Goal: Task Accomplishment & Management: Use online tool/utility

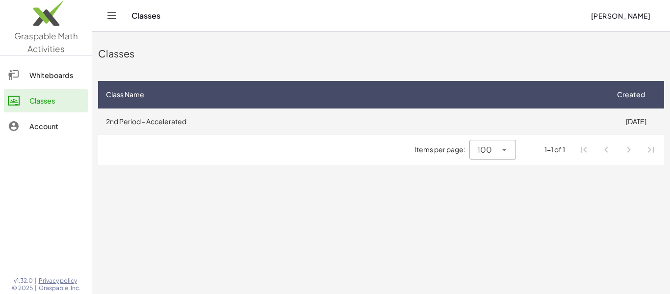
click at [420, 129] on td "2nd Period - Accelerated" at bounding box center [353, 121] width 510 height 26
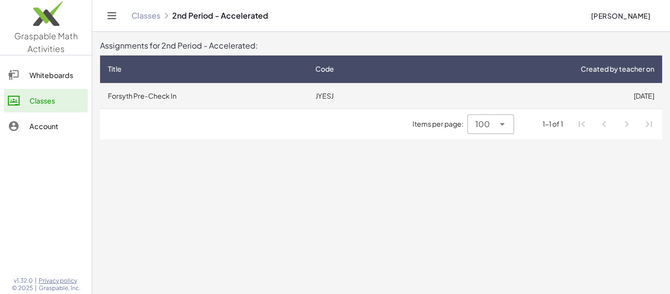
click at [338, 98] on td "JYESJ" at bounding box center [363, 96] width 110 height 26
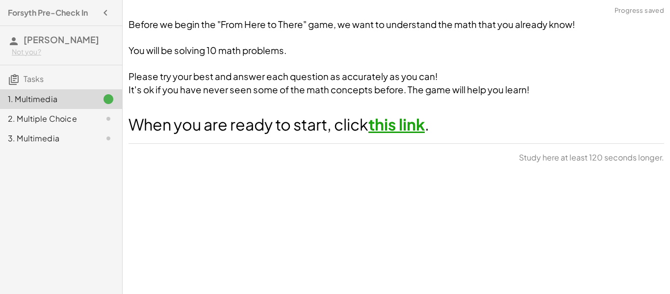
click at [402, 129] on link "this link" at bounding box center [396, 124] width 56 height 20
